Goal: Task Accomplishment & Management: Complete application form

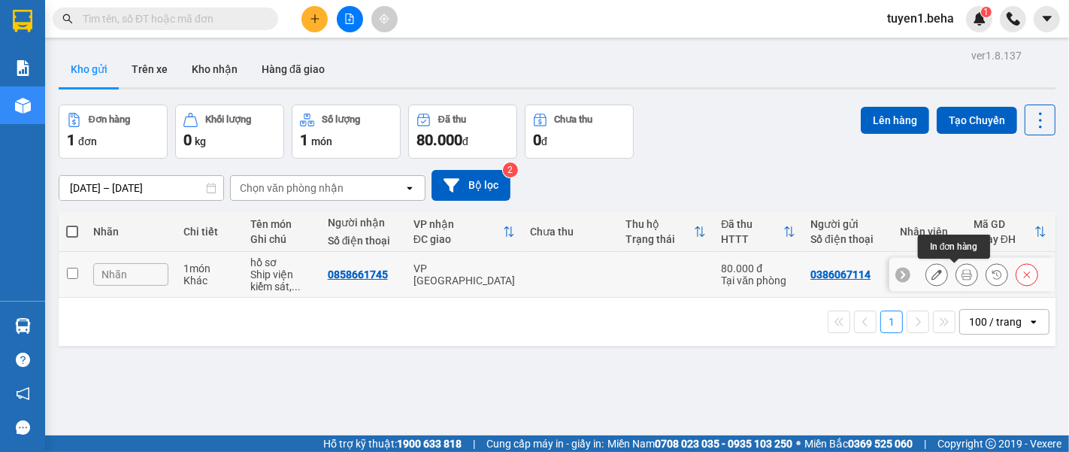
click at [962, 274] on icon at bounding box center [967, 274] width 11 height 11
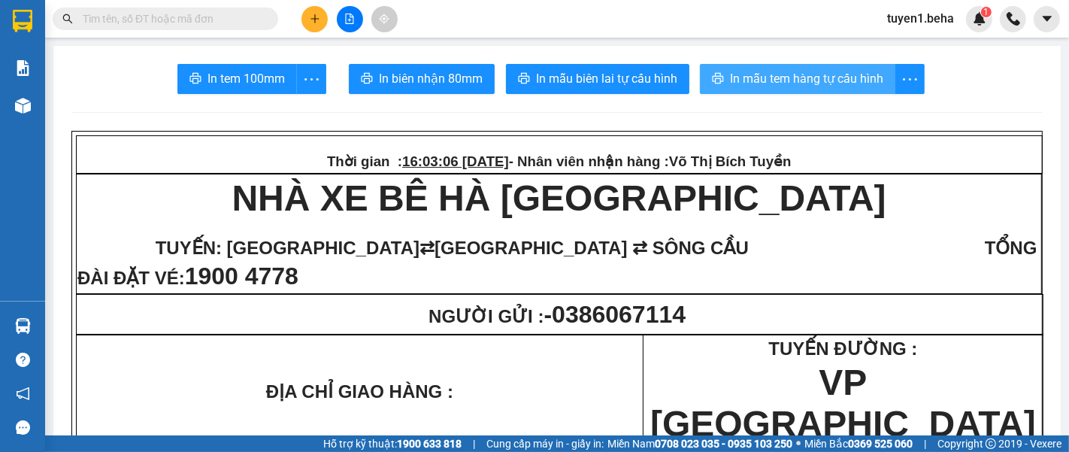
click at [829, 77] on span "In mẫu tem hàng tự cấu hình" at bounding box center [806, 78] width 153 height 19
click at [792, 71] on span "In mẫu tem hàng tự cấu hình" at bounding box center [806, 78] width 153 height 19
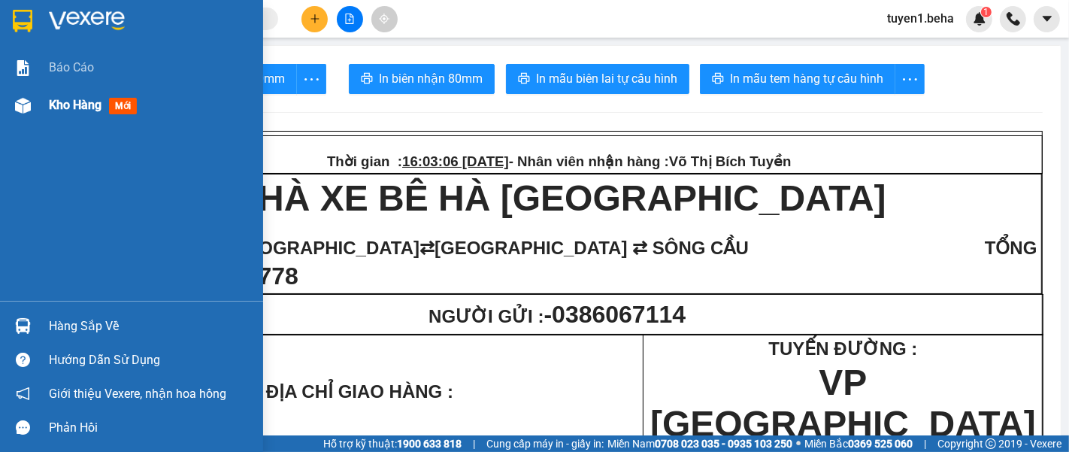
click at [86, 105] on span "Kho hàng" at bounding box center [75, 105] width 53 height 14
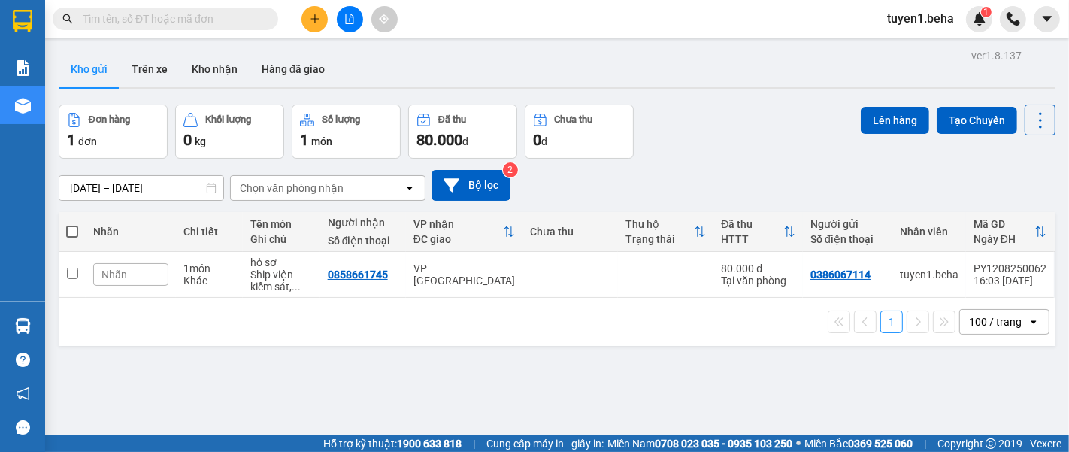
click at [125, 388] on div "ver 1.8.137 Kho gửi Trên xe Kho nhận Hàng đã giao Đơn hàng 1 đơn Khối lượng 0 k…" at bounding box center [557, 271] width 1009 height 452
click at [348, 11] on button at bounding box center [350, 19] width 26 height 26
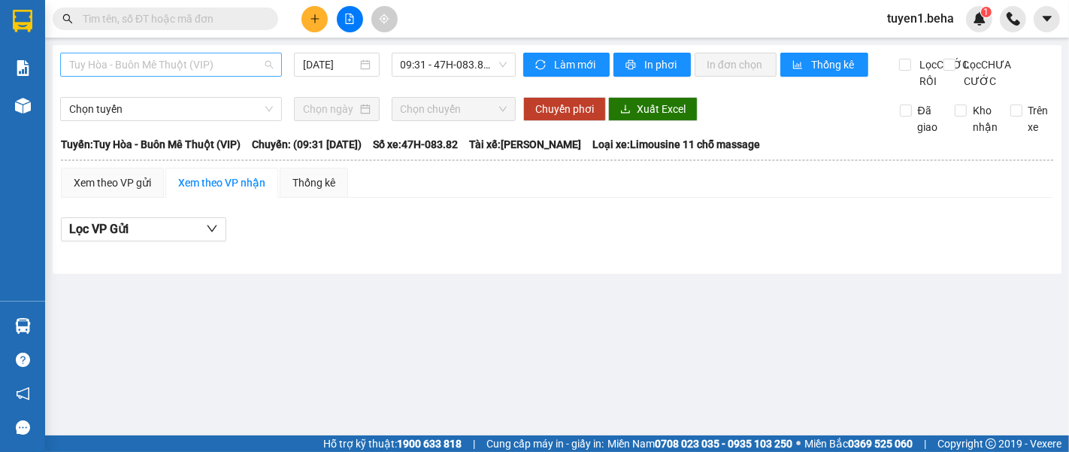
click at [238, 58] on span "Tuy Hòa - Buôn Mê Thuột (VIP)" at bounding box center [171, 64] width 204 height 23
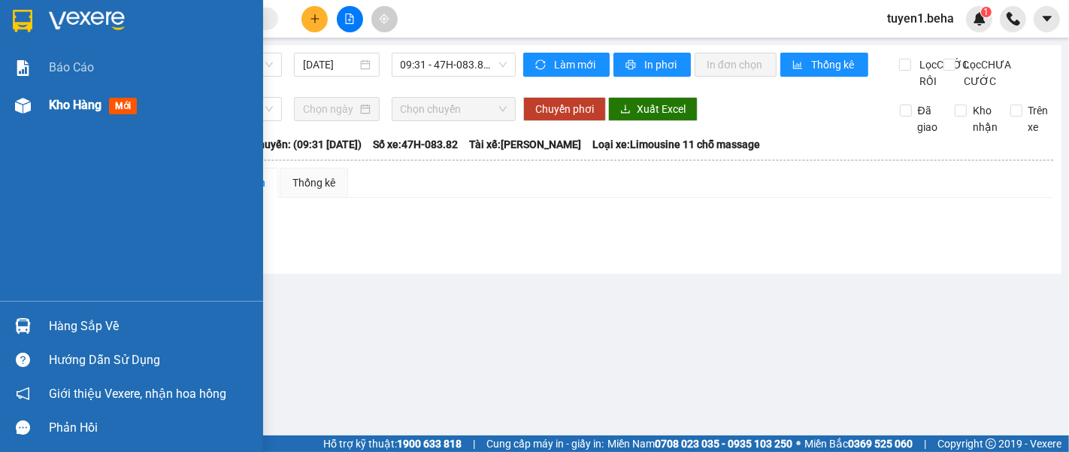
click at [59, 95] on div "Kho hàng mới" at bounding box center [150, 105] width 203 height 38
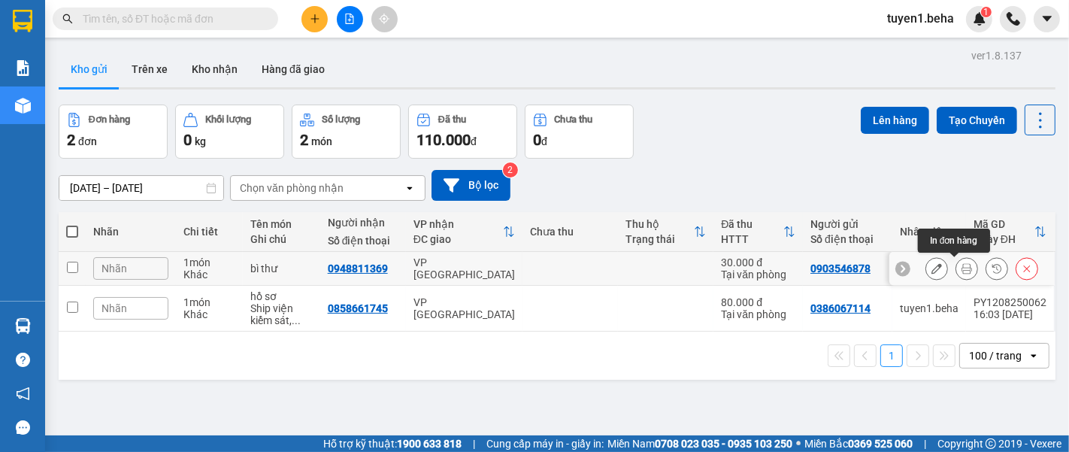
click at [956, 268] on button at bounding box center [966, 269] width 21 height 26
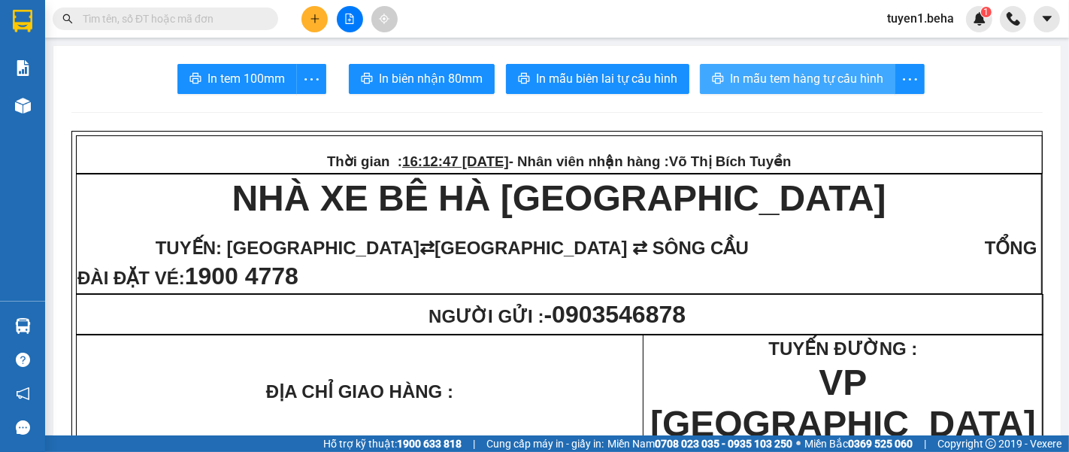
click at [838, 80] on span "In mẫu tem hàng tự cấu hình" at bounding box center [806, 78] width 153 height 19
click at [787, 84] on span "In mẫu tem hàng tự cấu hình" at bounding box center [806, 78] width 153 height 19
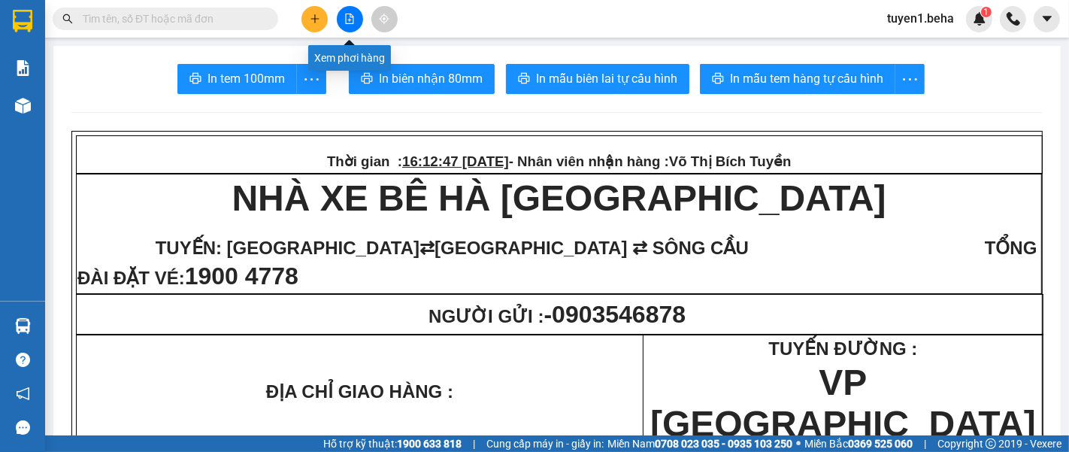
click at [353, 16] on icon "file-add" at bounding box center [350, 19] width 8 height 11
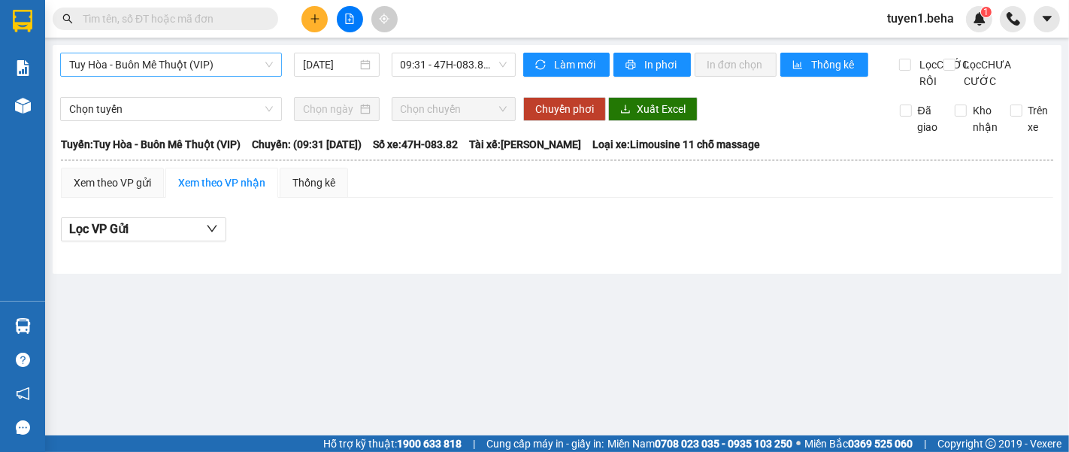
click at [233, 71] on span "Tuy Hòa - Buôn Mê Thuột (VIP)" at bounding box center [171, 64] width 204 height 23
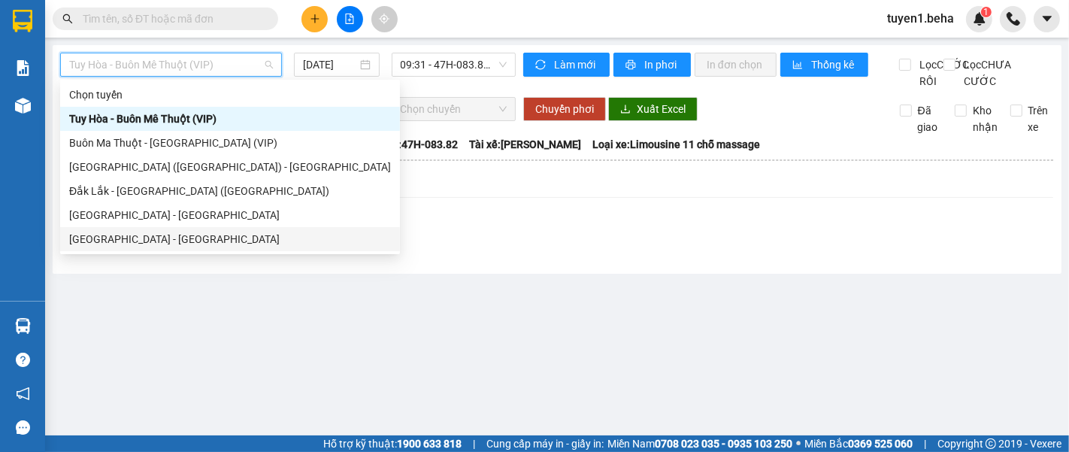
click at [183, 233] on div "[GEOGRAPHIC_DATA] - [GEOGRAPHIC_DATA]" at bounding box center [230, 239] width 322 height 17
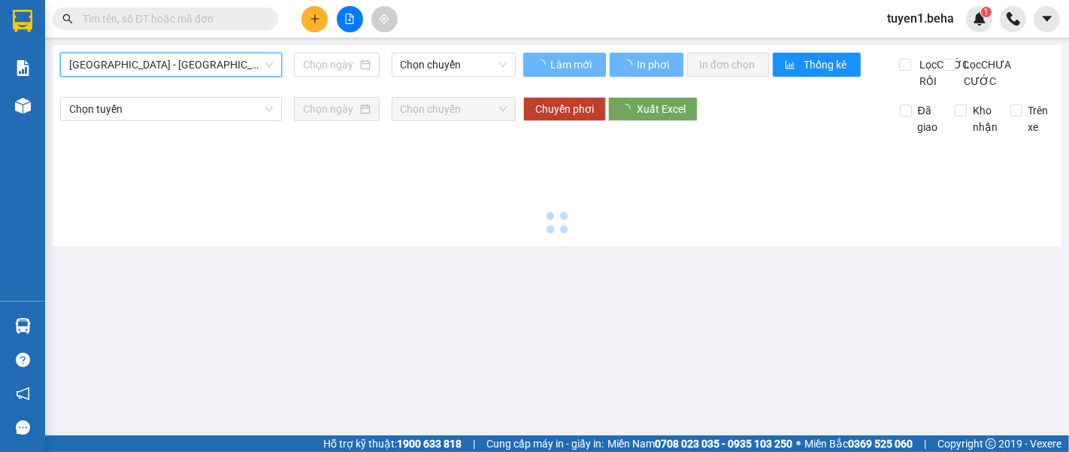
type input "[DATE]"
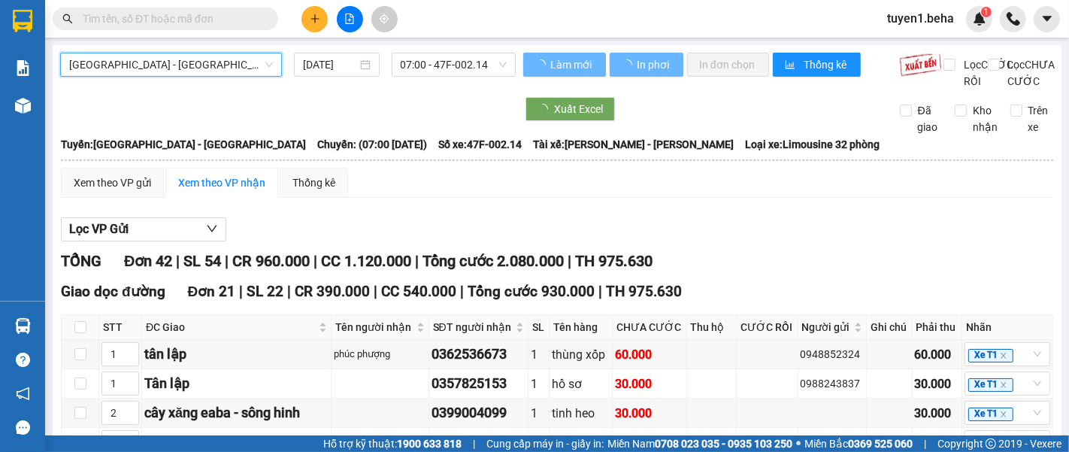
drag, startPoint x: 238, startPoint y: 63, endPoint x: 174, endPoint y: 175, distance: 129.4
click at [238, 62] on span "[GEOGRAPHIC_DATA] - [GEOGRAPHIC_DATA]" at bounding box center [171, 64] width 204 height 23
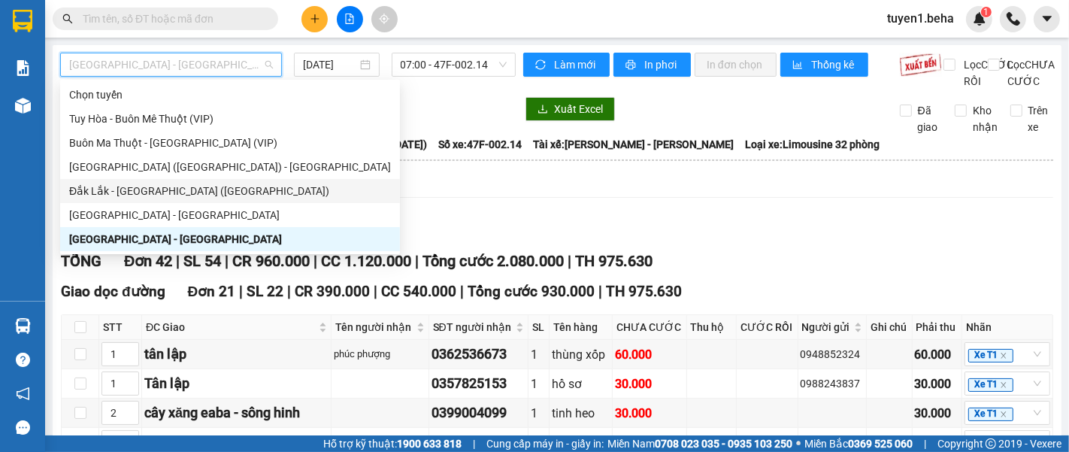
click at [171, 188] on div "Đắk Lắk - [GEOGRAPHIC_DATA] ([GEOGRAPHIC_DATA])" at bounding box center [230, 191] width 322 height 17
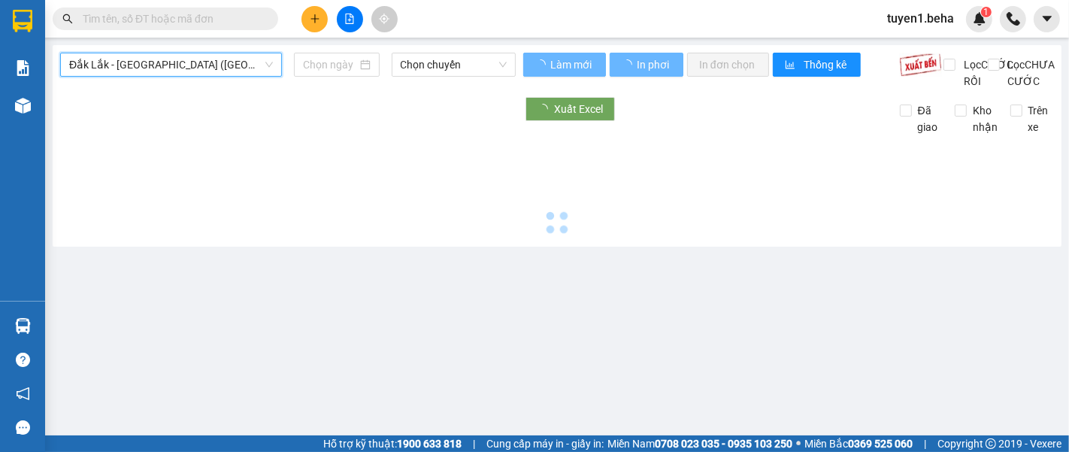
type input "[DATE]"
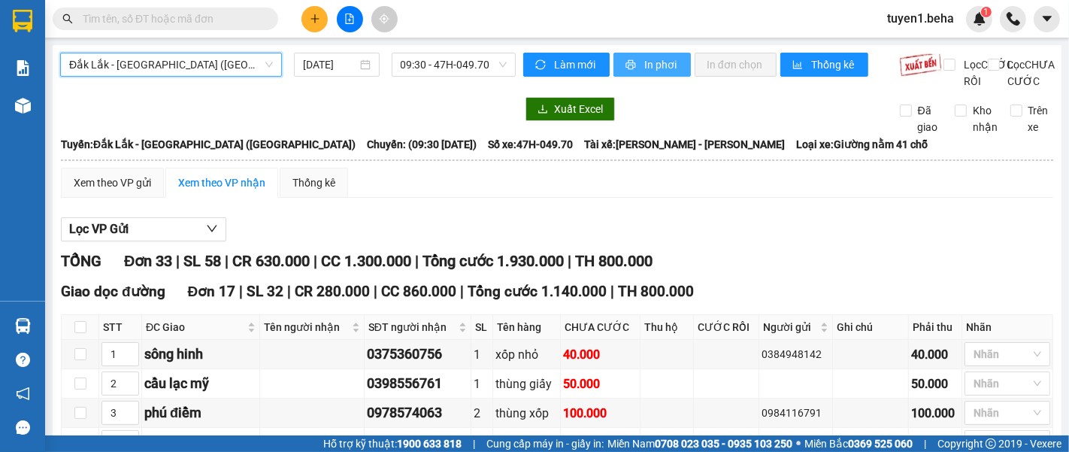
click at [653, 64] on span "In phơi" at bounding box center [661, 64] width 35 height 17
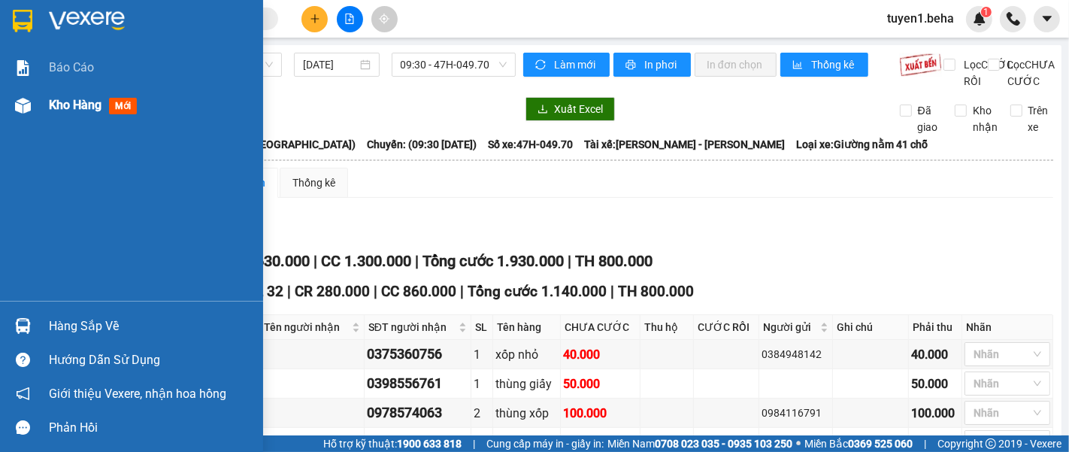
click at [65, 99] on span "Kho hàng" at bounding box center [75, 105] width 53 height 14
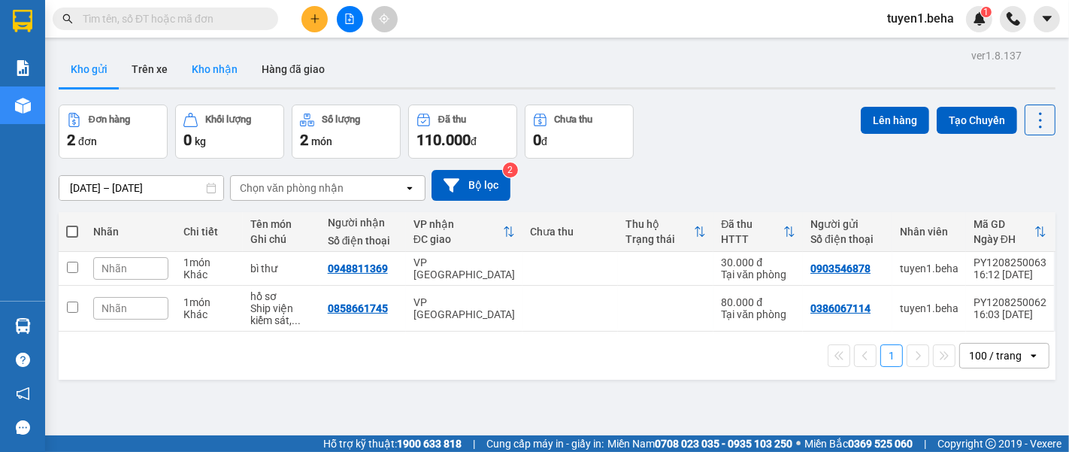
click at [203, 65] on button "Kho nhận" at bounding box center [215, 69] width 70 height 36
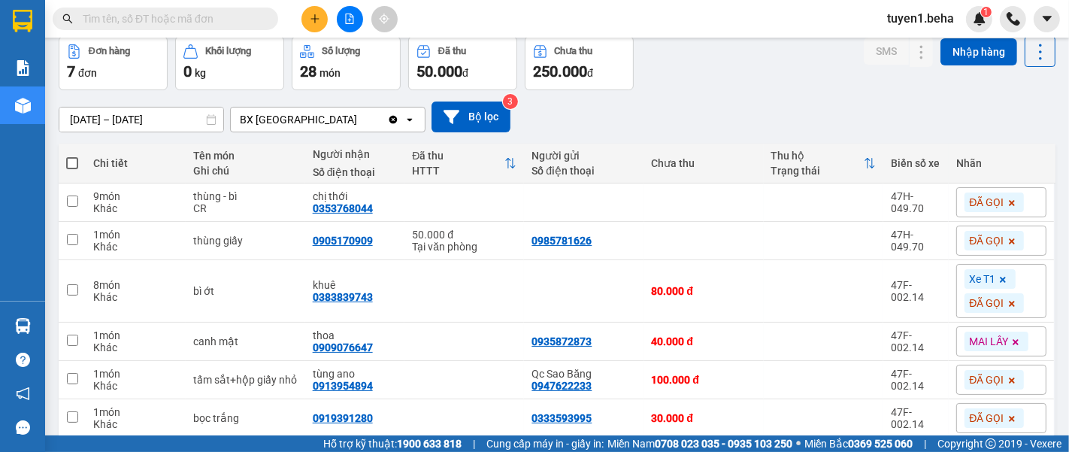
scroll to position [165, 0]
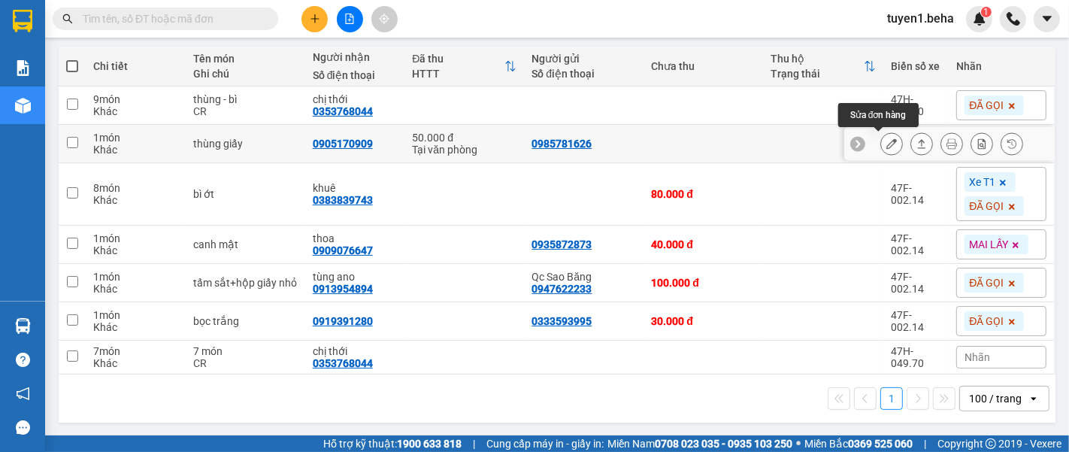
click at [887, 142] on icon at bounding box center [892, 143] width 11 height 11
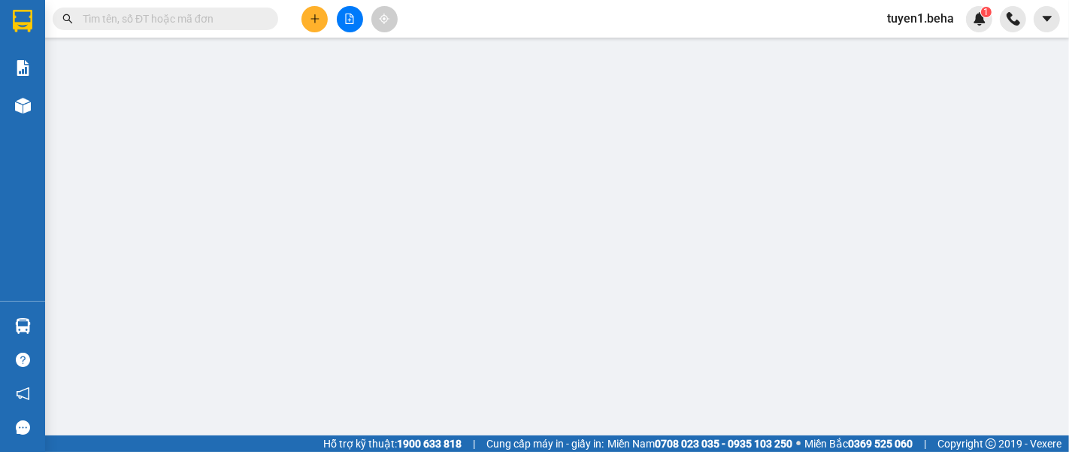
type input "0985781626"
type input "0905170909"
type input "50.000"
type input "0"
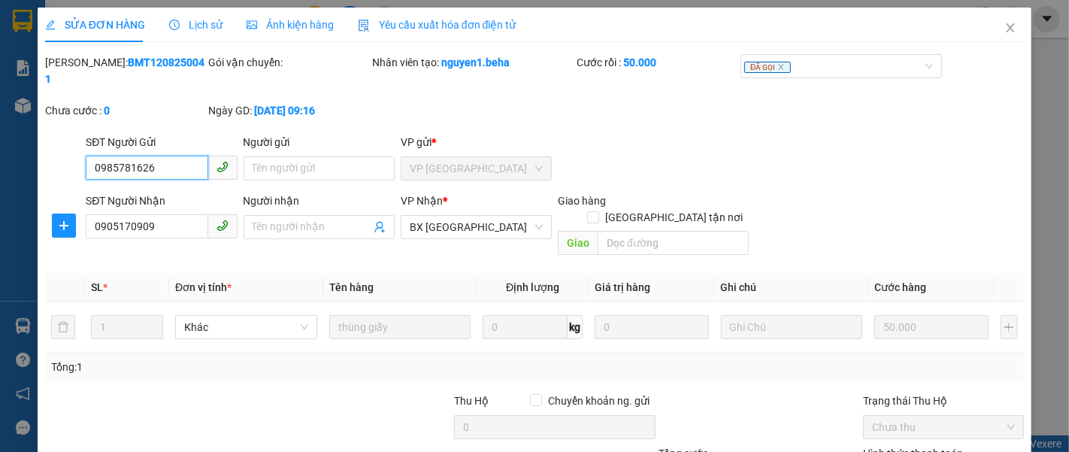
scroll to position [106, 0]
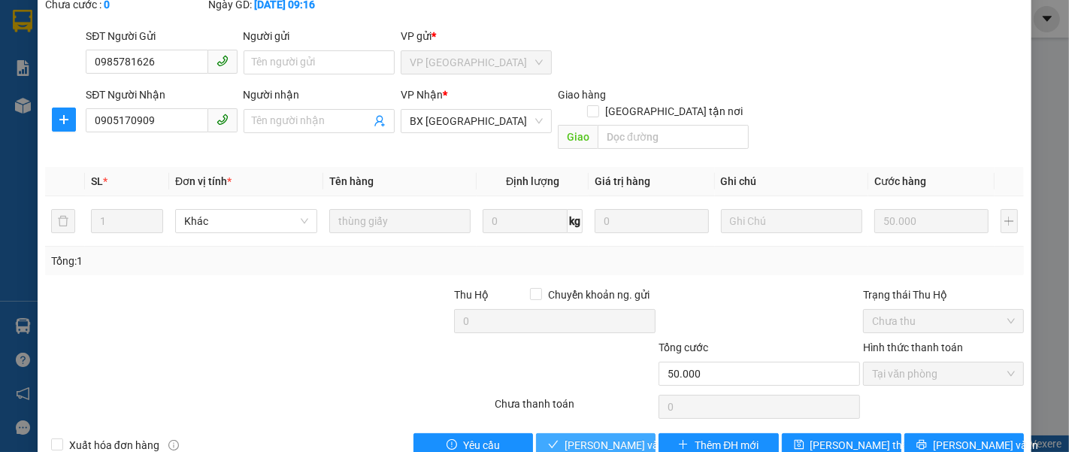
click at [597, 437] on span "[PERSON_NAME] và Giao hàng" at bounding box center [637, 445] width 144 height 17
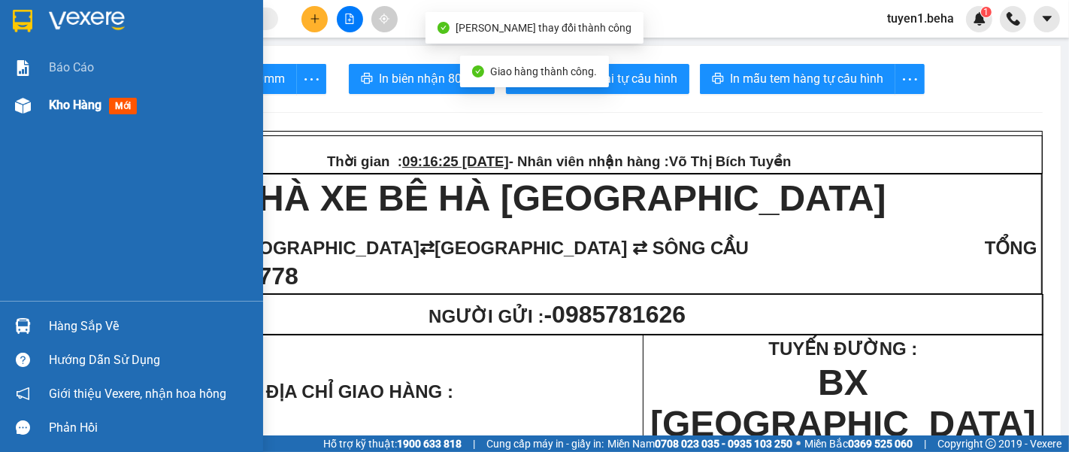
click at [73, 92] on div "Kho hàng mới" at bounding box center [150, 105] width 203 height 38
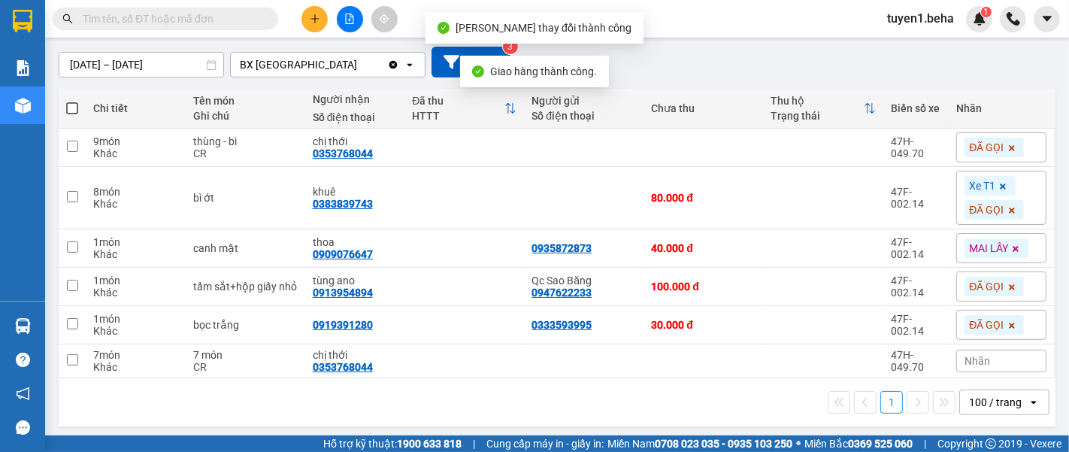
scroll to position [126, 0]
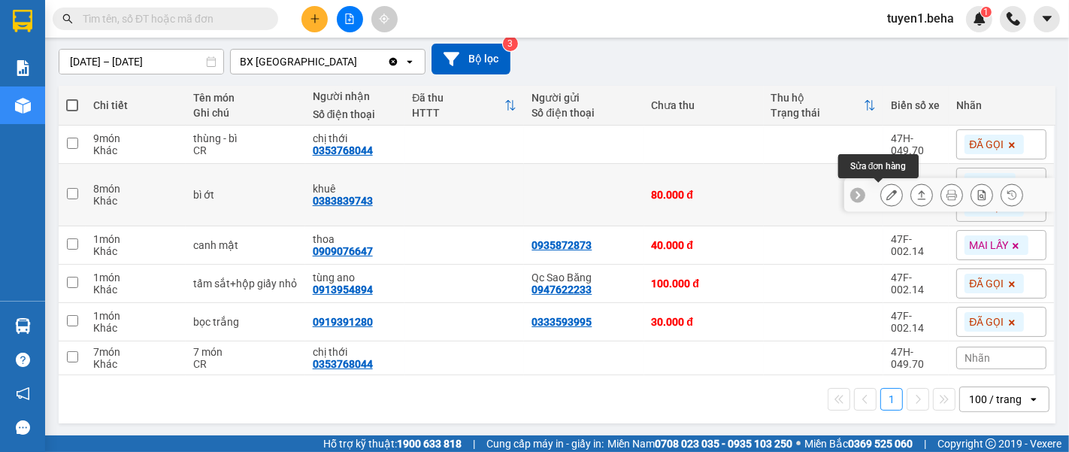
click at [885, 192] on button at bounding box center [891, 195] width 21 height 26
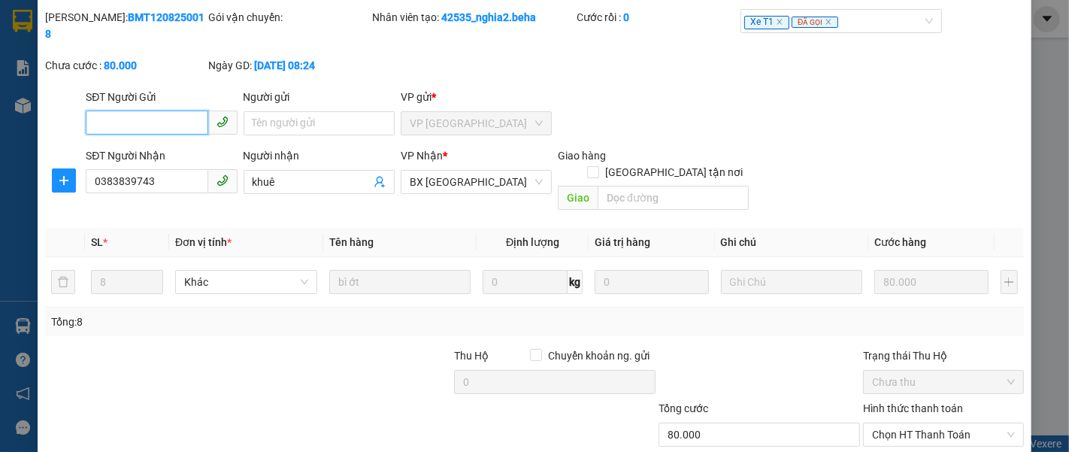
scroll to position [83, 0]
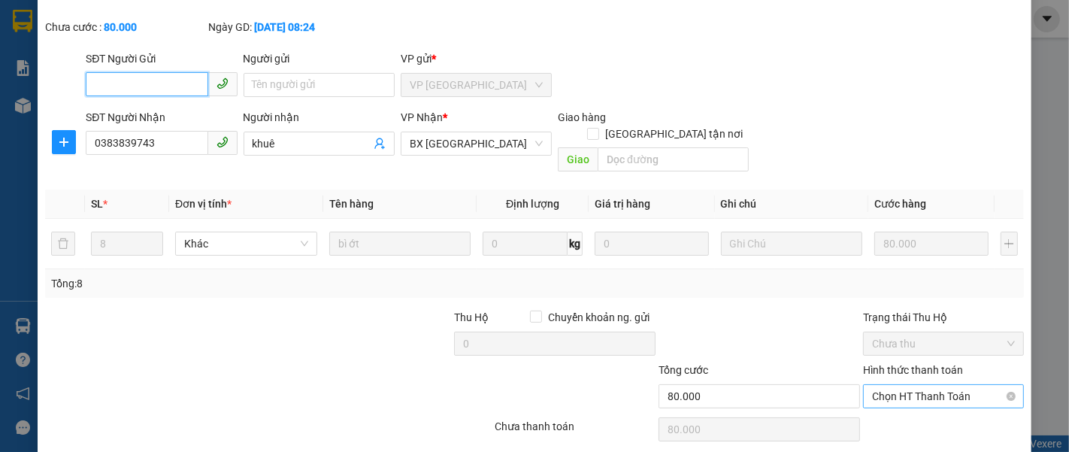
click at [881, 385] on span "Chọn HT Thanh Toán" at bounding box center [943, 396] width 143 height 23
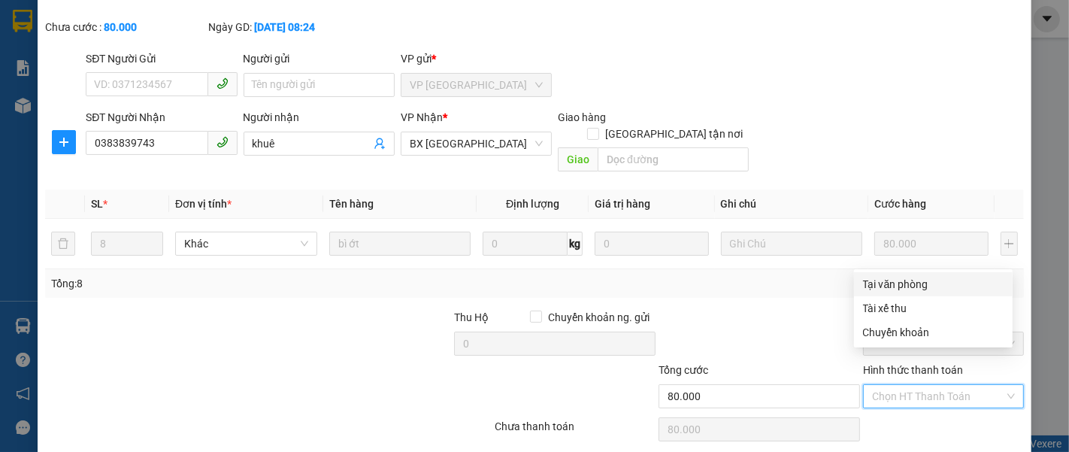
click at [902, 277] on div "Tại văn phòng" at bounding box center [933, 284] width 141 height 17
type input "0"
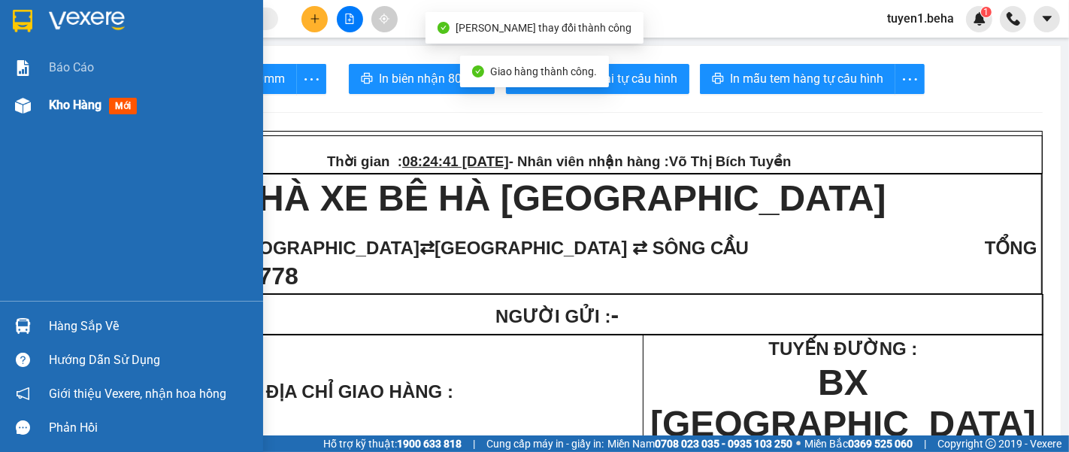
click at [59, 98] on span "Kho hàng" at bounding box center [75, 105] width 53 height 14
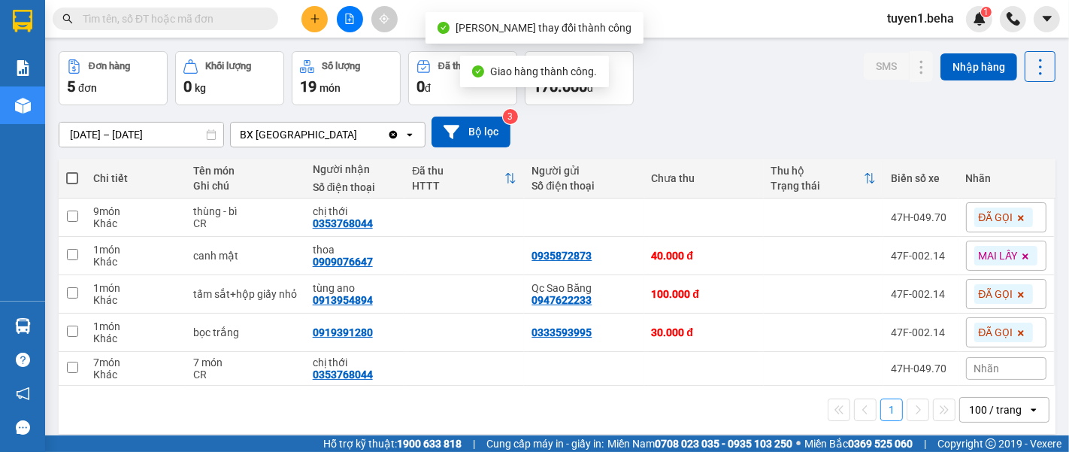
scroll to position [68, 0]
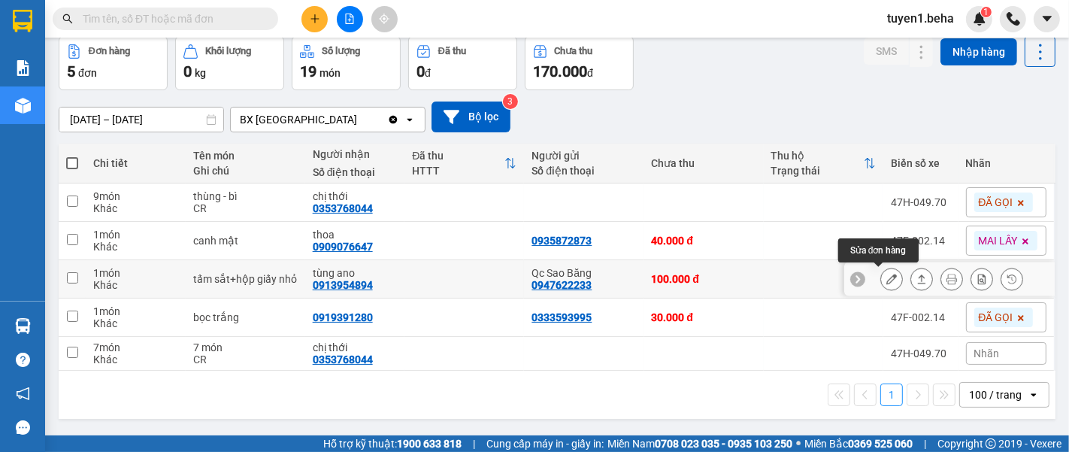
click at [887, 278] on icon at bounding box center [892, 279] width 11 height 11
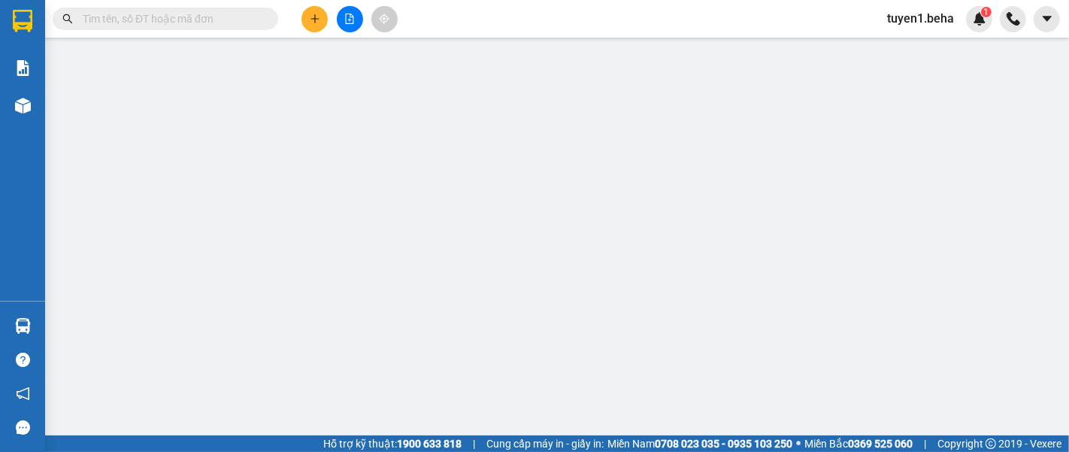
type input "0947622233"
type input "Qc Sao Băng"
type input "0913954894"
type input "tùng ano"
type input "100.000"
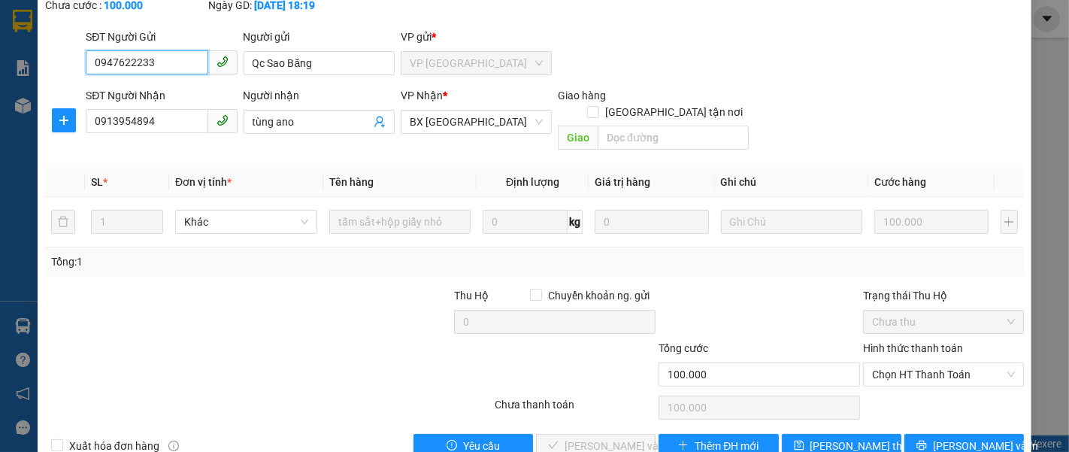
scroll to position [106, 0]
click at [897, 362] on span "Chọn HT Thanh Toán" at bounding box center [943, 373] width 143 height 23
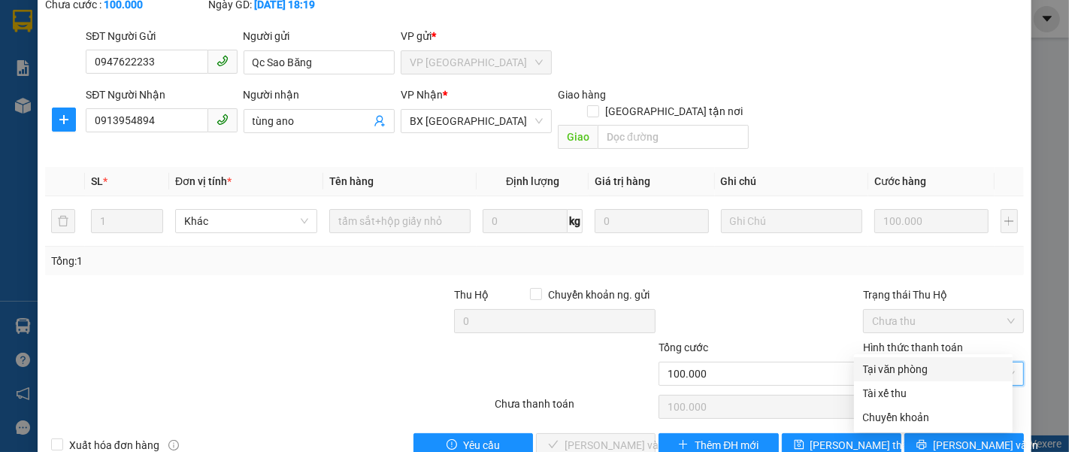
click at [887, 370] on div "Tại văn phòng" at bounding box center [933, 369] width 141 height 17
type input "0"
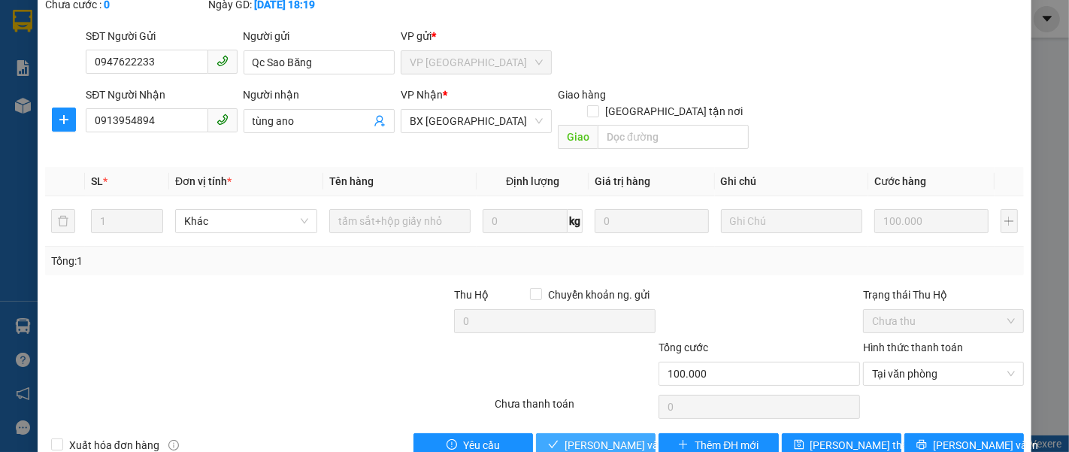
click at [629, 437] on span "[PERSON_NAME] và Giao hàng" at bounding box center [637, 445] width 144 height 17
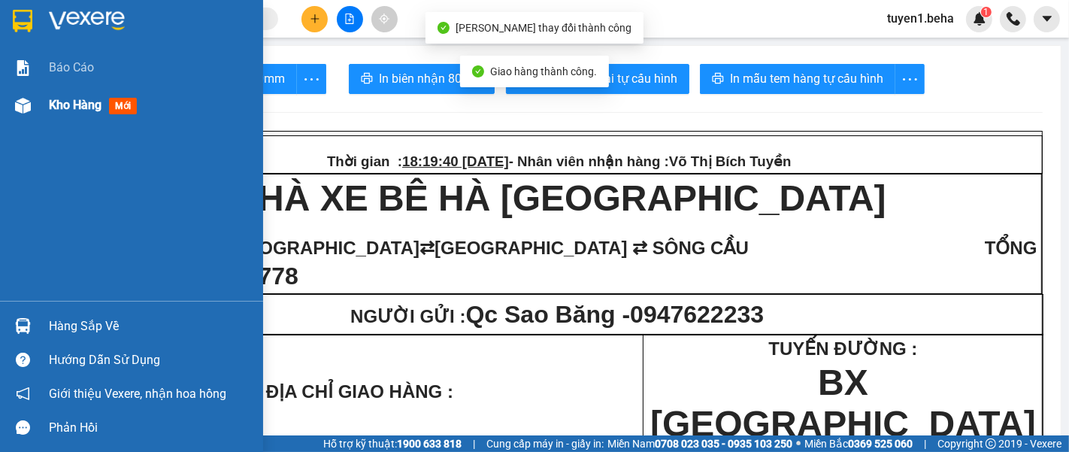
click at [57, 100] on span "Kho hàng" at bounding box center [75, 105] width 53 height 14
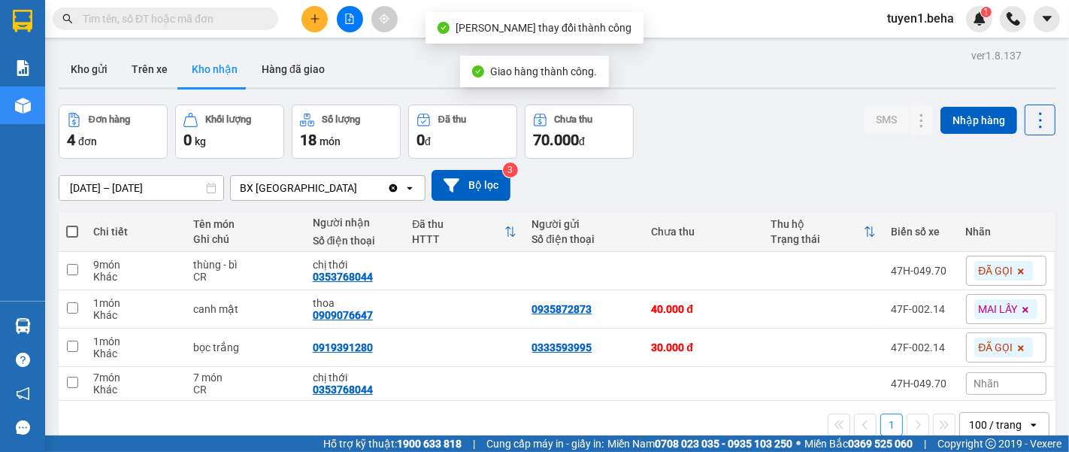
scroll to position [68, 0]
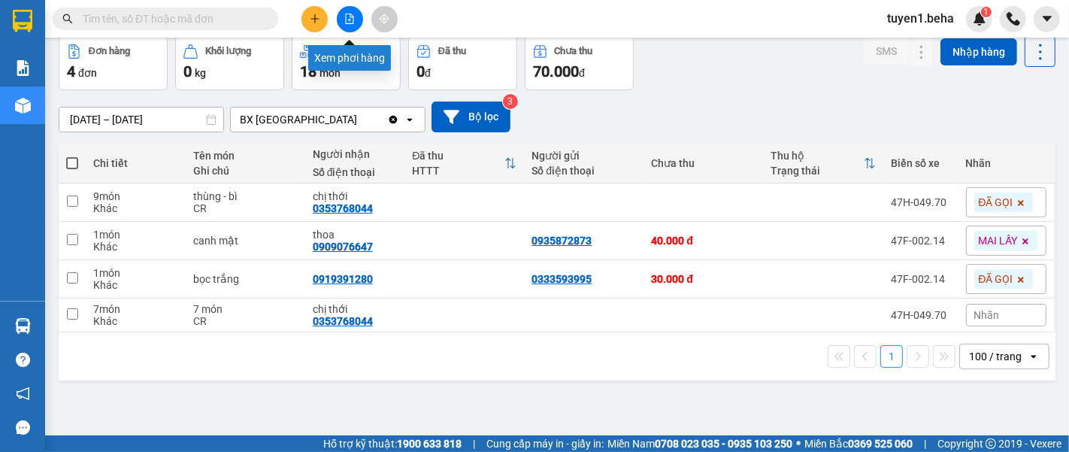
click at [347, 21] on icon "file-add" at bounding box center [349, 19] width 11 height 11
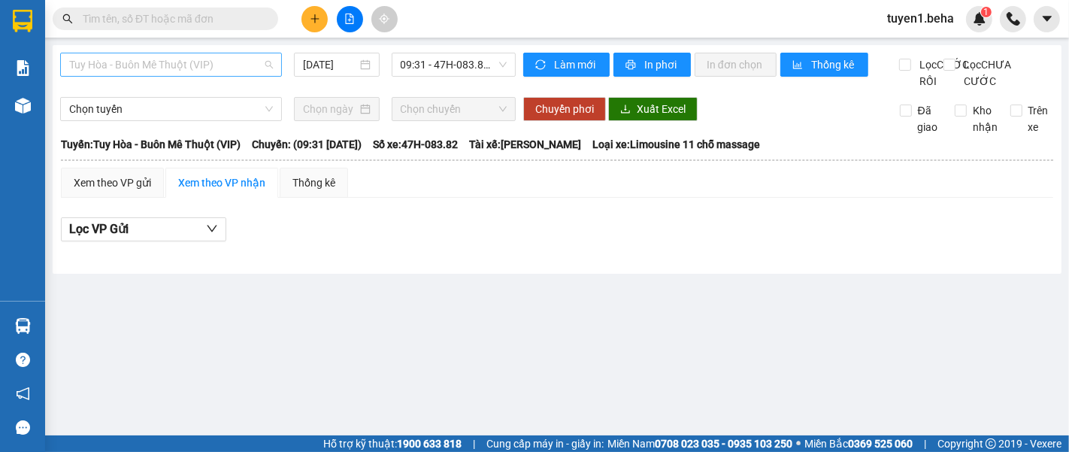
click at [236, 54] on span "Tuy Hòa - Buôn Mê Thuột (VIP)" at bounding box center [171, 64] width 204 height 23
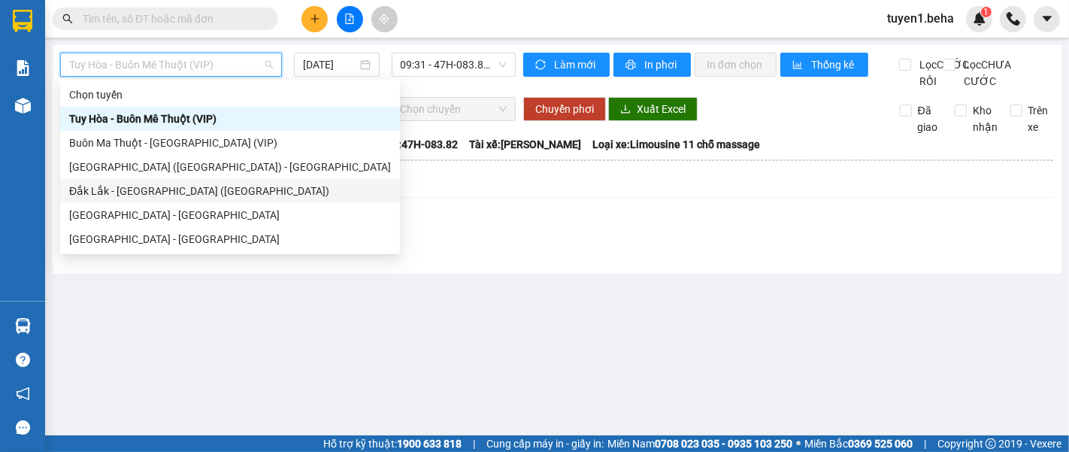
click at [156, 187] on div "Đắk Lắk - [GEOGRAPHIC_DATA] ([GEOGRAPHIC_DATA])" at bounding box center [230, 191] width 322 height 17
type input "[DATE]"
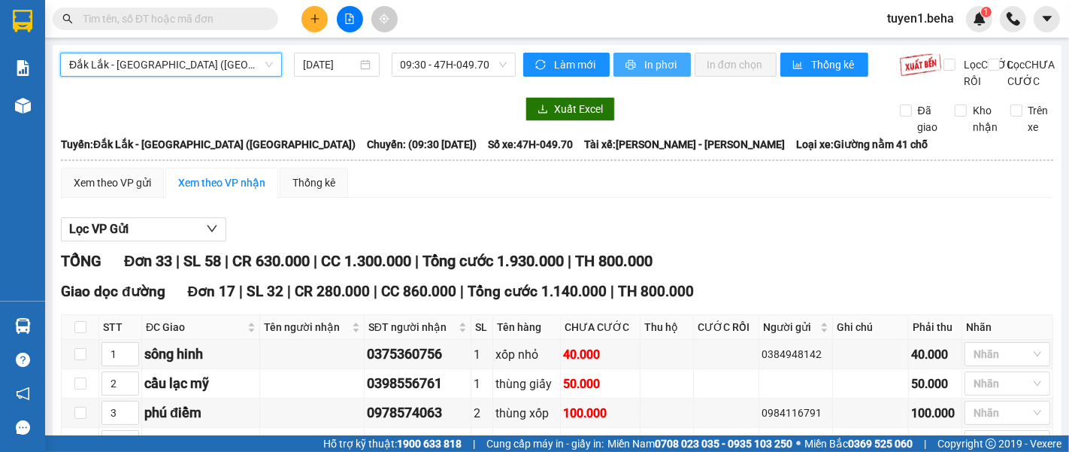
click at [644, 57] on span "In phơi" at bounding box center [661, 64] width 35 height 17
